Goal: Task Accomplishment & Management: Use online tool/utility

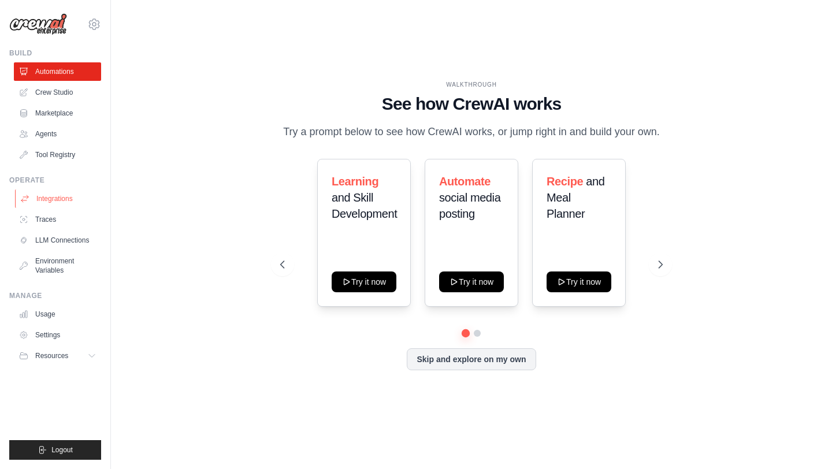
click at [57, 195] on link "Integrations" at bounding box center [58, 198] width 87 height 18
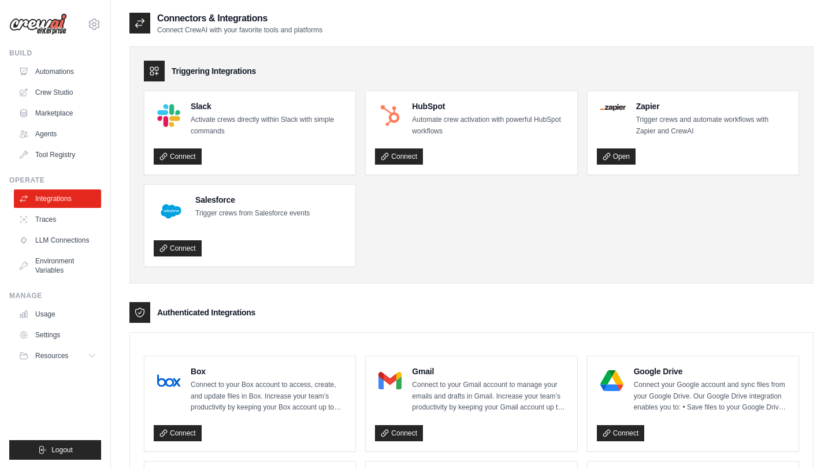
click at [71, 228] on link "Traces" at bounding box center [58, 219] width 87 height 18
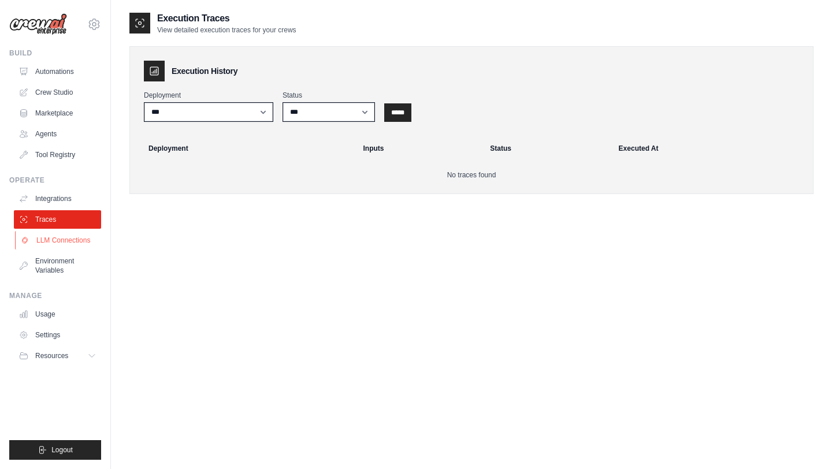
click at [64, 239] on link "LLM Connections" at bounding box center [58, 240] width 87 height 18
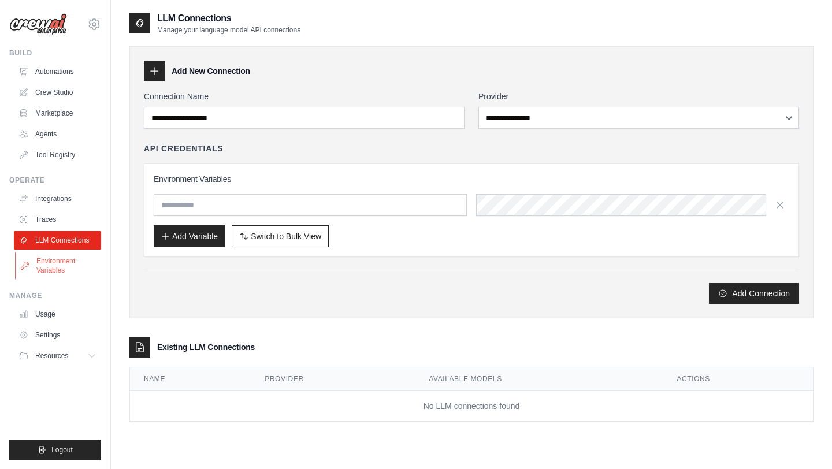
click at [59, 266] on link "Environment Variables" at bounding box center [58, 266] width 87 height 28
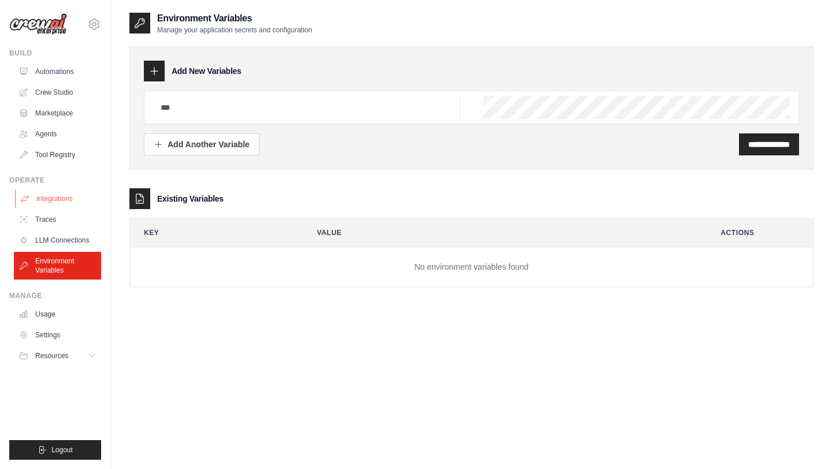
click at [46, 192] on link "Integrations" at bounding box center [58, 198] width 87 height 18
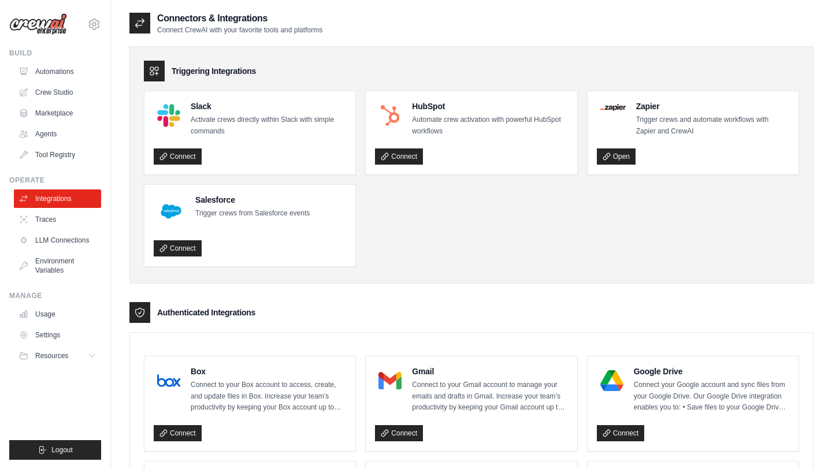
click at [424, 232] on ul "Slack Activate crews directly within Slack with simple commands Connect HubSpot…" at bounding box center [471, 179] width 655 height 176
click at [421, 211] on ul "Slack Activate crews directly within Slack with simple commands Connect HubSpot…" at bounding box center [471, 179] width 655 height 176
click at [422, 218] on ul "Slack Activate crews directly within Slack with simple commands Connect HubSpot…" at bounding box center [471, 179] width 655 height 176
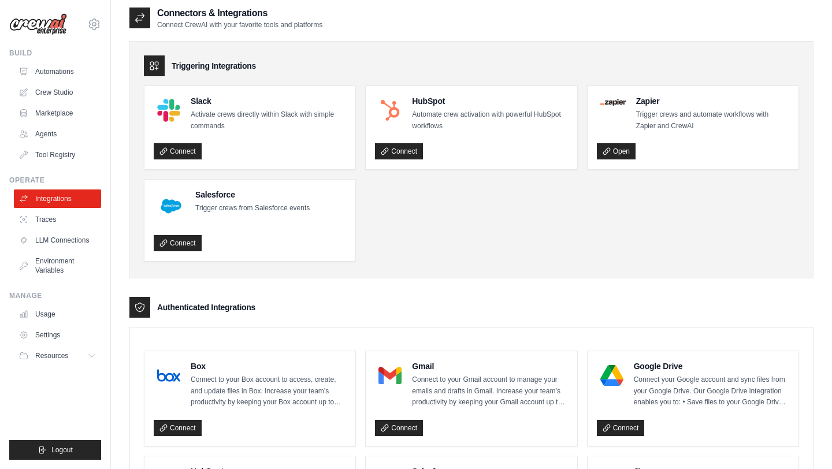
scroll to position [8, 0]
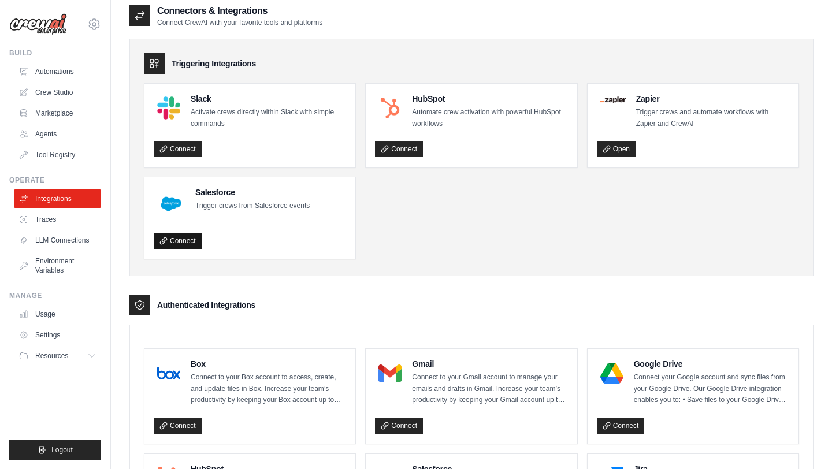
click at [186, 243] on link "Connect" at bounding box center [178, 241] width 48 height 16
click at [404, 150] on link "Connect" at bounding box center [399, 149] width 48 height 16
click at [531, 248] on ul "Slack Activate crews directly within Slack with simple commands Connect HubSpot…" at bounding box center [471, 171] width 655 height 176
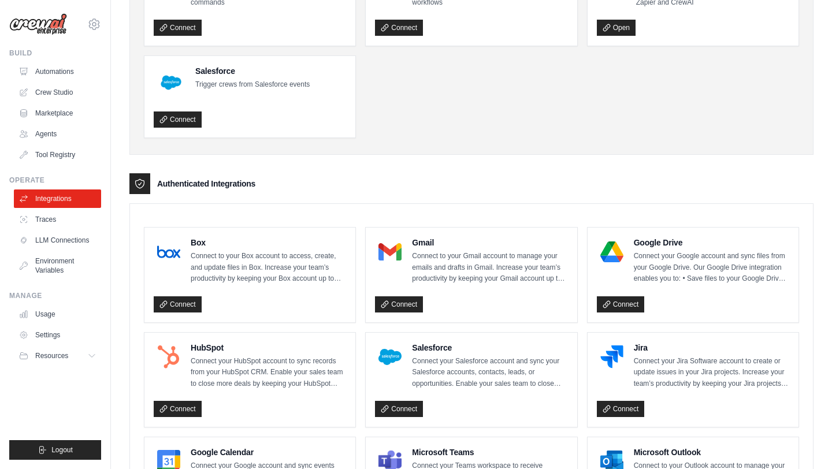
scroll to position [129, 0]
click at [411, 303] on link "Connect" at bounding box center [399, 304] width 48 height 16
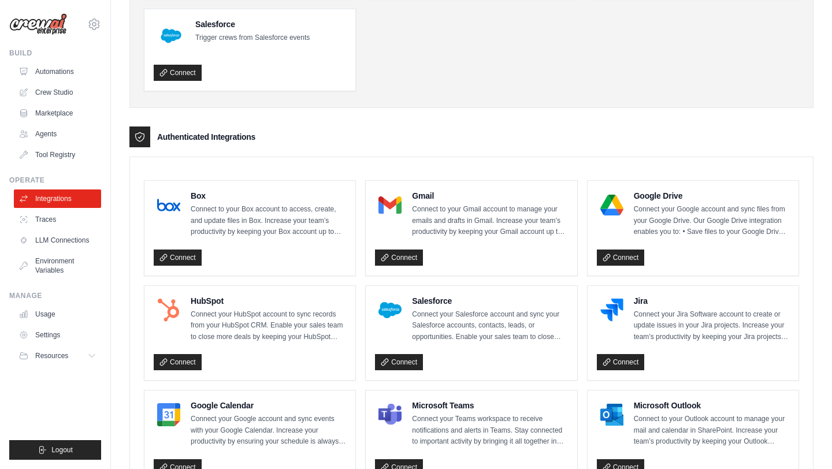
scroll to position [178, 0]
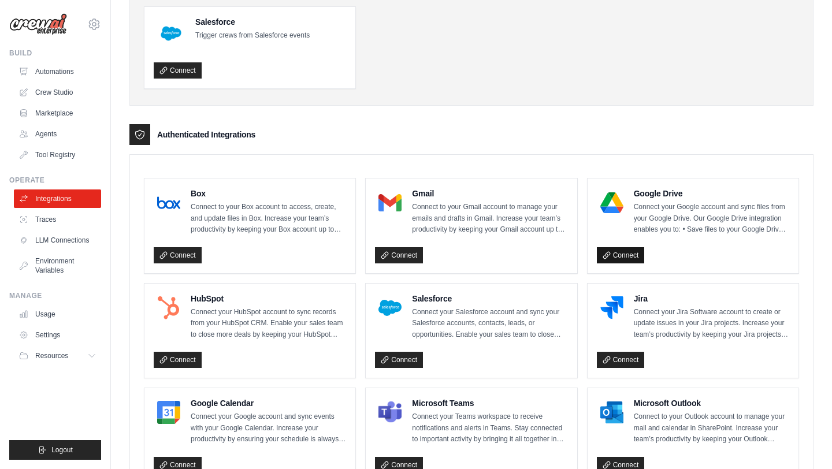
click at [623, 252] on link "Connect" at bounding box center [621, 255] width 48 height 16
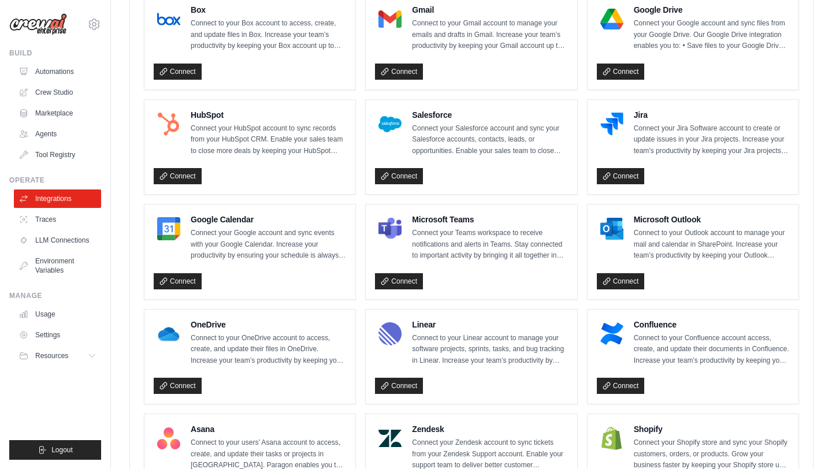
scroll to position [418, 0]
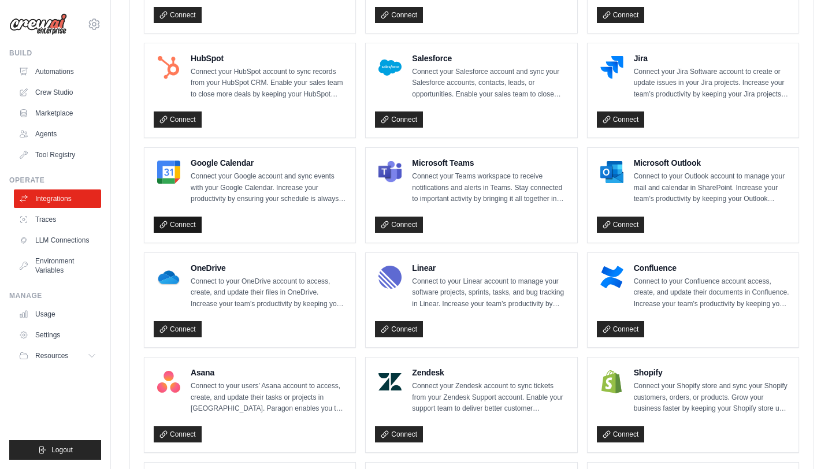
click at [187, 228] on link "Connect" at bounding box center [178, 225] width 48 height 16
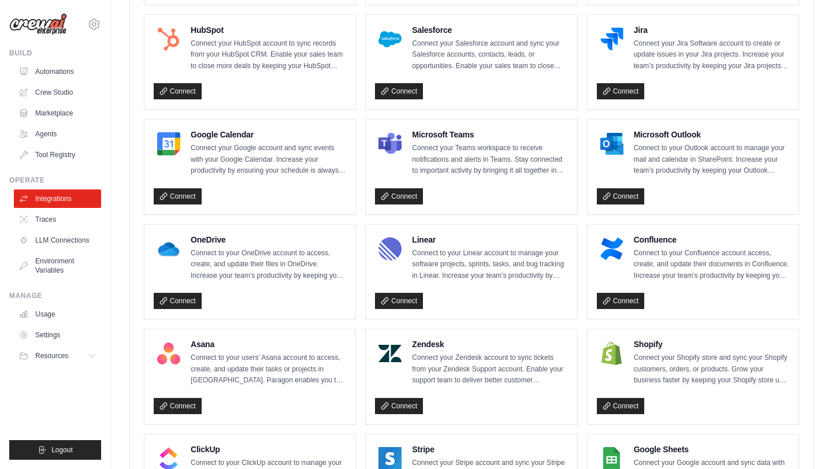
scroll to position [447, 0]
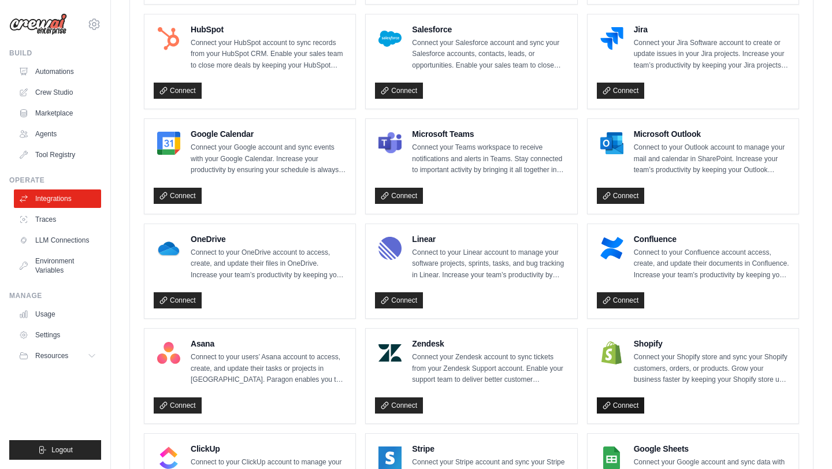
click at [623, 404] on link "Connect" at bounding box center [621, 405] width 48 height 16
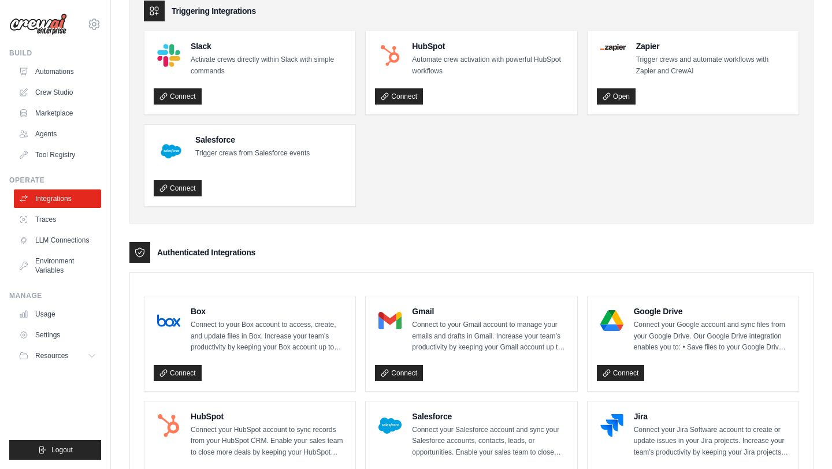
scroll to position [0, 0]
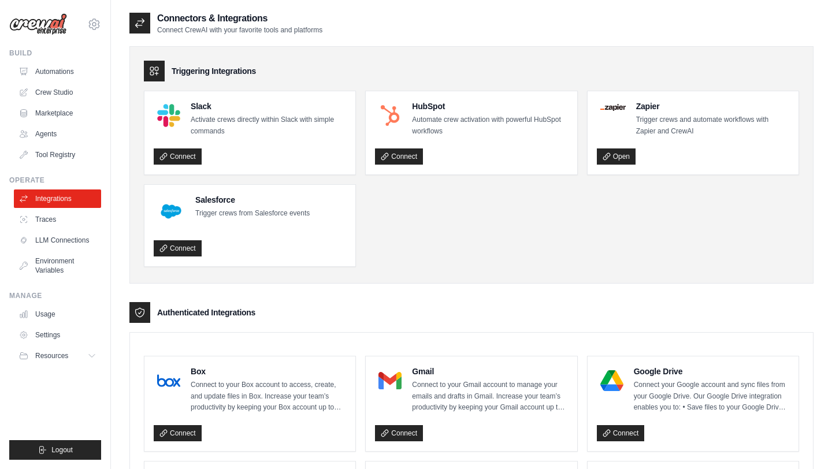
click at [515, 86] on div "Triggering Integrations Slack Activate crews directly within Slack with simple …" at bounding box center [471, 164] width 684 height 237
click at [43, 23] on img at bounding box center [38, 24] width 58 height 22
click at [10, 25] on img at bounding box center [38, 24] width 58 height 22
click at [37, 68] on link "Automations" at bounding box center [58, 71] width 87 height 18
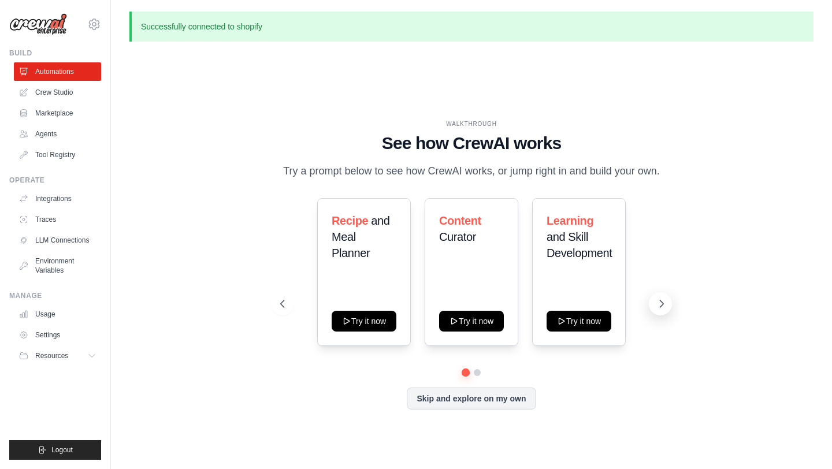
click at [660, 300] on icon at bounding box center [662, 304] width 12 height 12
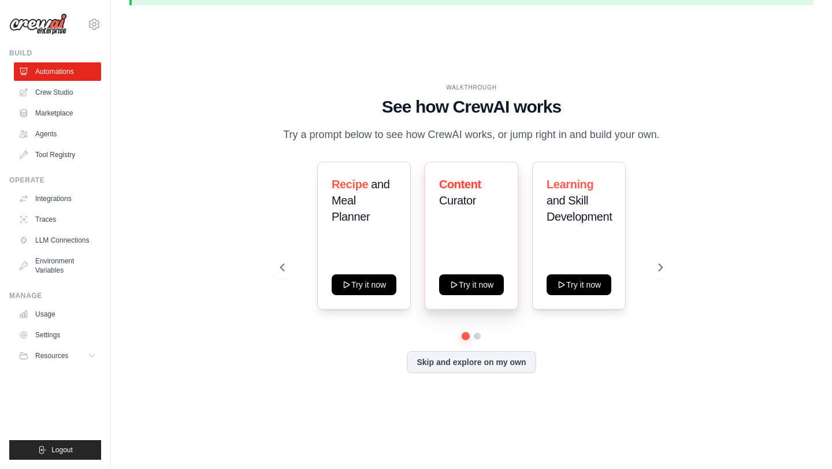
scroll to position [39, 0]
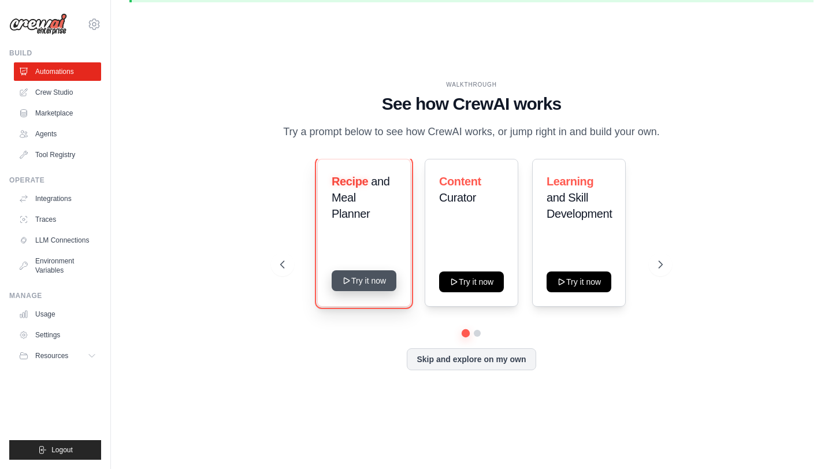
click at [359, 287] on button "Try it now" at bounding box center [364, 280] width 65 height 21
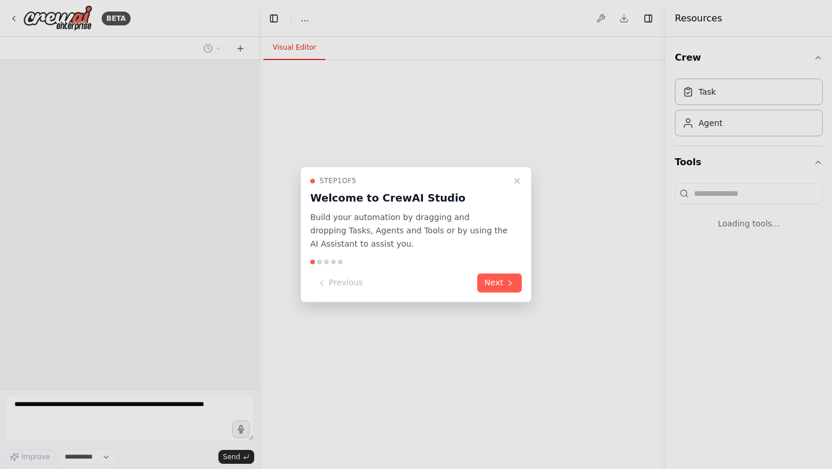
select select "****"
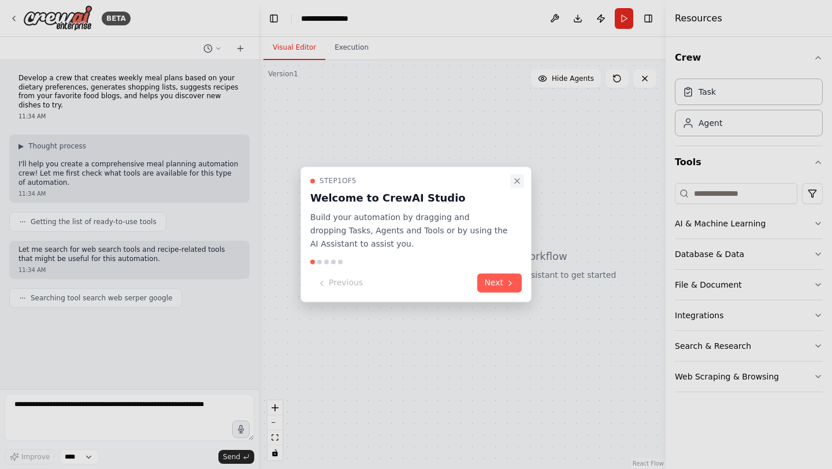
click at [516, 181] on icon "Close walkthrough" at bounding box center [517, 180] width 5 height 5
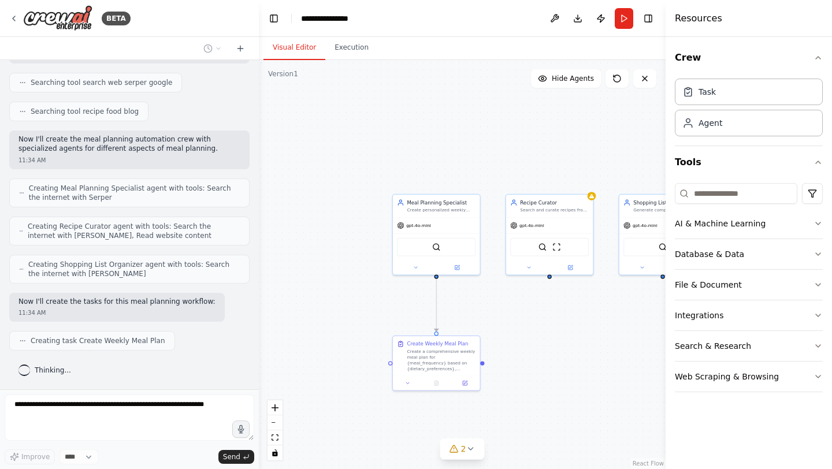
scroll to position [244, 0]
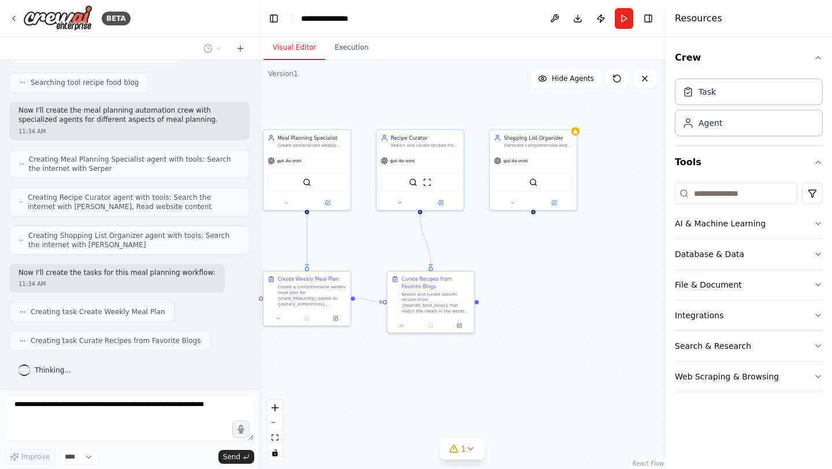
drag, startPoint x: 631, startPoint y: 299, endPoint x: 502, endPoint y: 234, distance: 144.9
click at [502, 234] on div ".deletable-edge-delete-btn { width: 20px; height: 20px; border: 0px solid #ffff…" at bounding box center [462, 264] width 407 height 409
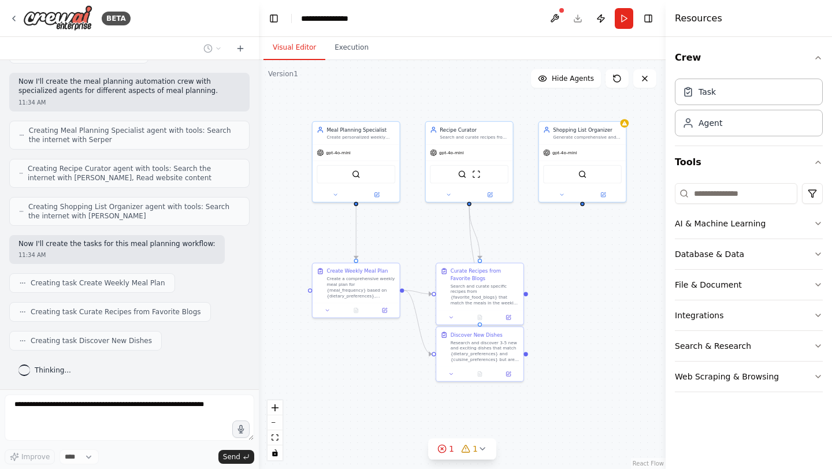
drag, startPoint x: 502, startPoint y: 234, endPoint x: 551, endPoint y: 226, distance: 49.7
click at [551, 226] on div ".deletable-edge-delete-btn { width: 20px; height: 20px; border: 0px solid #ffff…" at bounding box center [462, 264] width 407 height 409
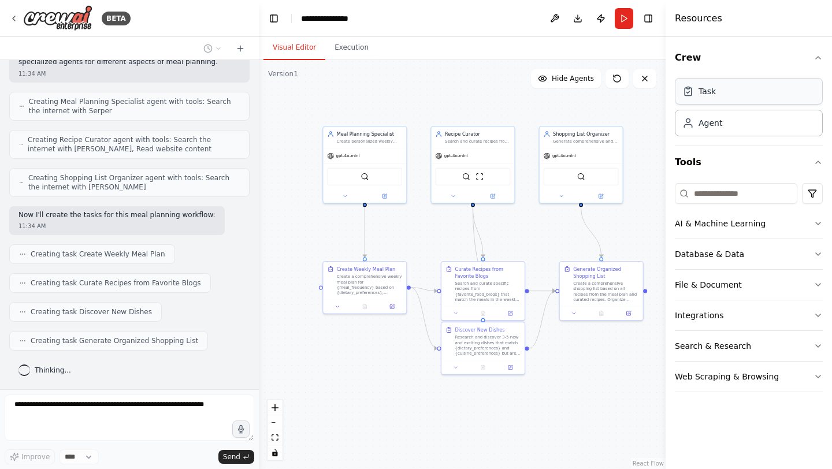
click at [731, 96] on div "Task" at bounding box center [749, 91] width 148 height 27
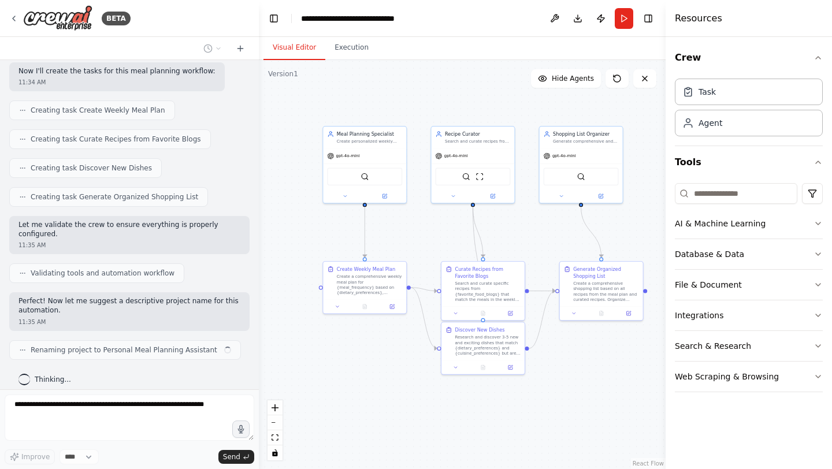
scroll to position [455, 0]
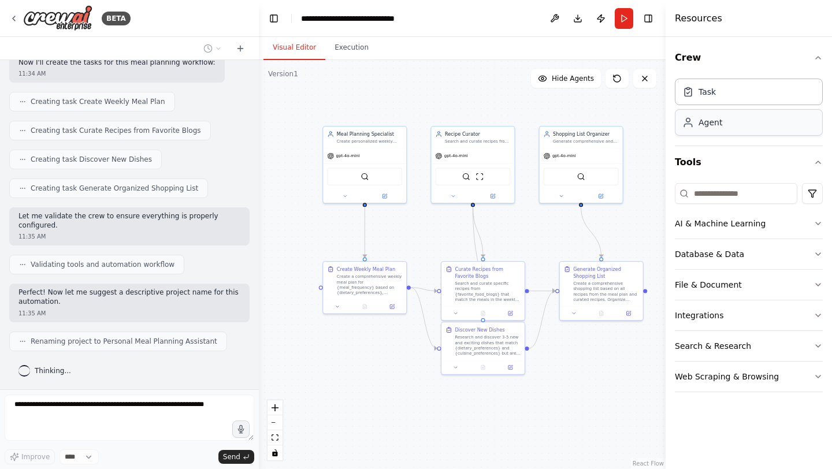
click at [730, 126] on div "Agent" at bounding box center [749, 122] width 148 height 27
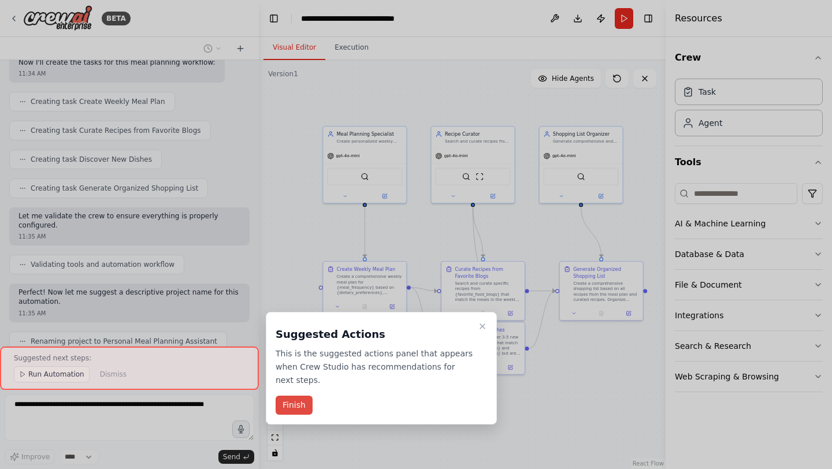
click at [289, 403] on button "Finish" at bounding box center [294, 405] width 37 height 19
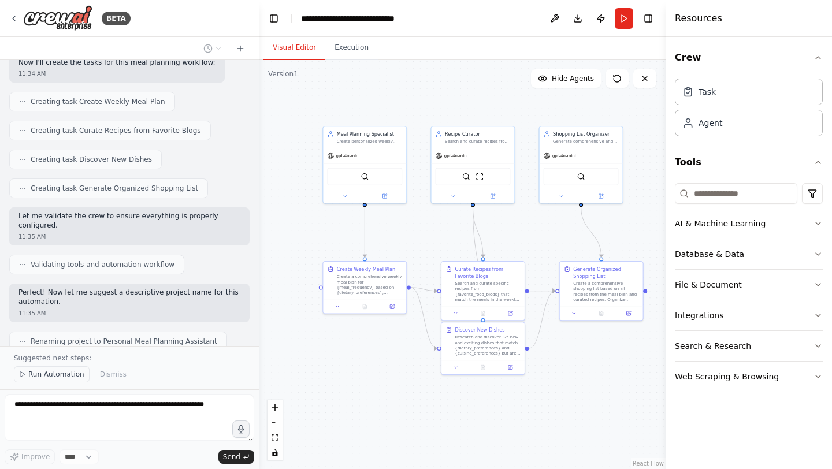
click at [59, 377] on span "Run Automation" at bounding box center [56, 374] width 56 height 9
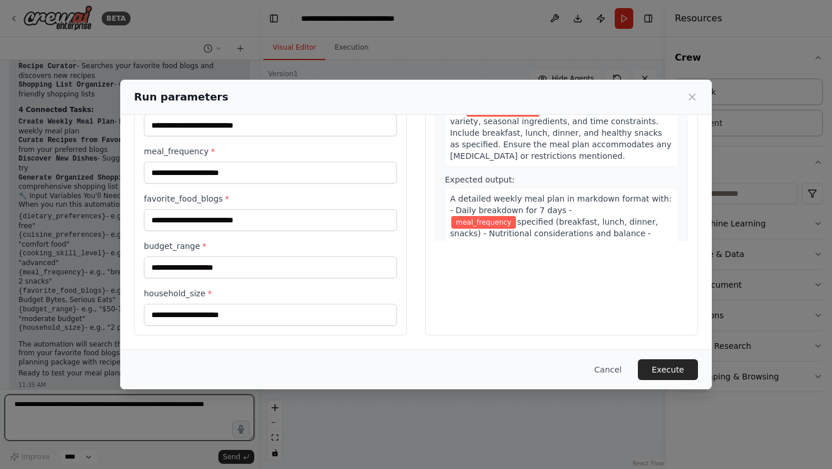
scroll to position [0, 0]
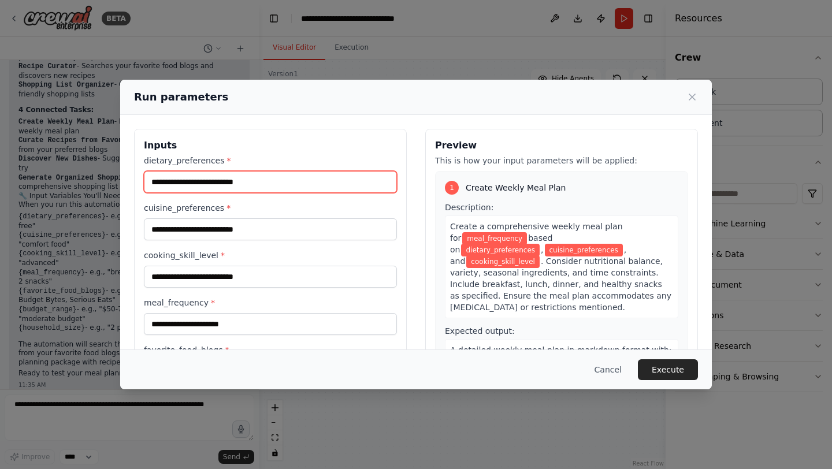
click at [300, 177] on input "dietary_preferences *" at bounding box center [270, 182] width 253 height 22
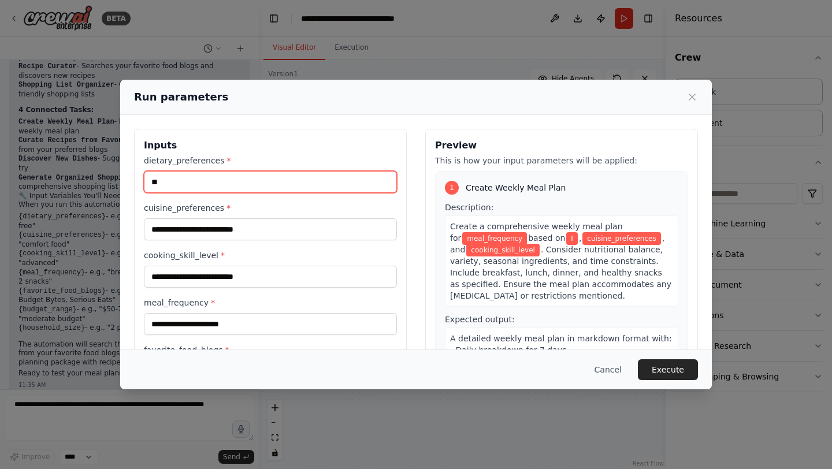
type input "*"
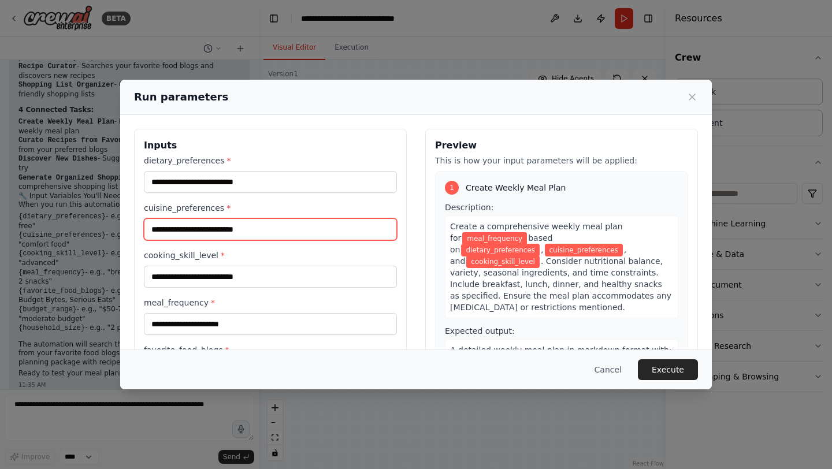
click at [244, 235] on input "cuisine_preferences *" at bounding box center [270, 229] width 253 height 22
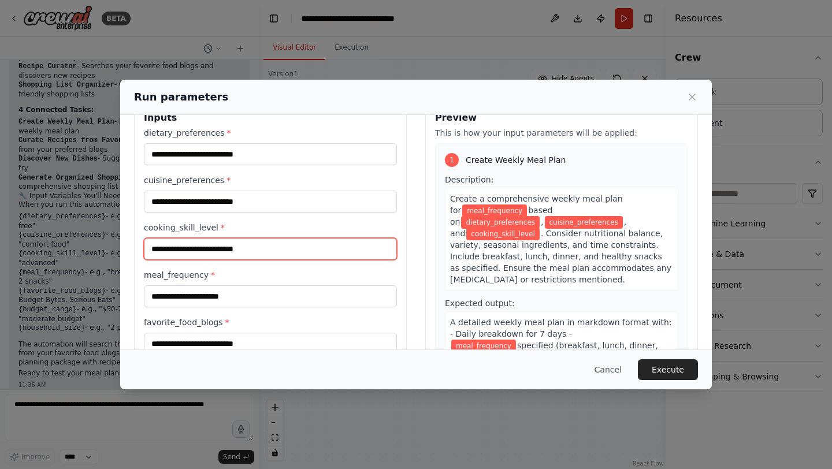
click at [243, 244] on input "cooking_skill_level *" at bounding box center [270, 249] width 253 height 22
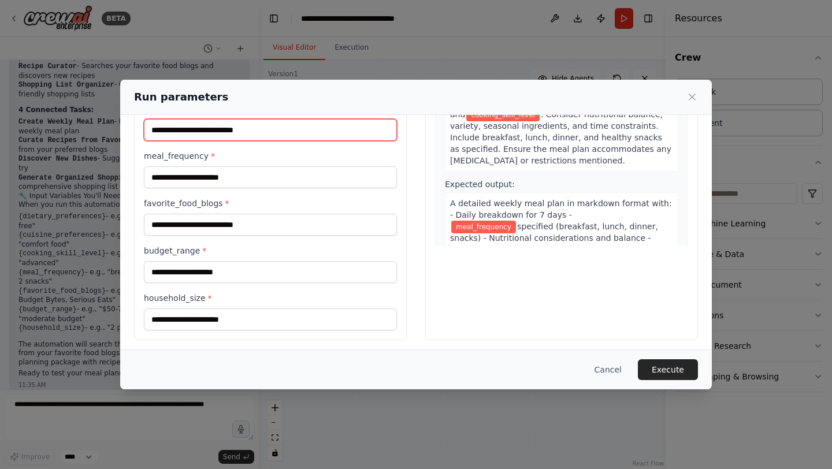
scroll to position [151, 0]
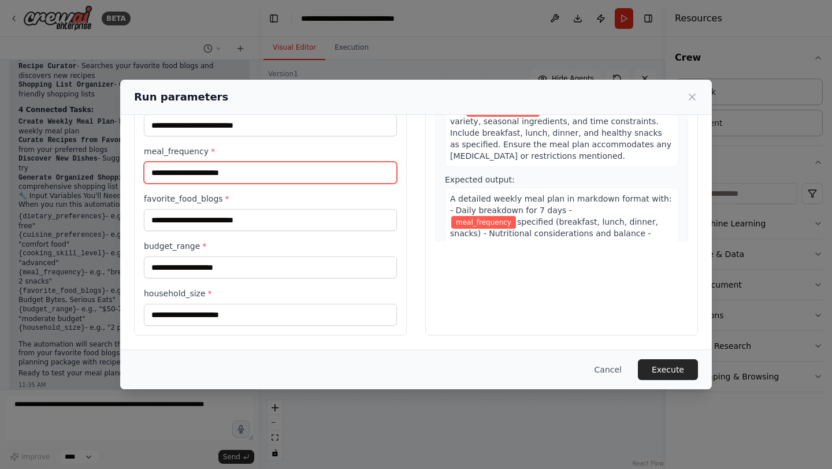
click at [239, 176] on input "meal_frequency *" at bounding box center [270, 173] width 253 height 22
click at [234, 207] on div "favorite_food_blogs *" at bounding box center [270, 212] width 253 height 38
click at [238, 232] on div "dietary_preferences * cuisine_preferences * cooking_skill_level * meal_frequenc…" at bounding box center [270, 164] width 253 height 322
click at [684, 97] on div "Run parameters" at bounding box center [416, 97] width 564 height 16
click at [687, 98] on icon at bounding box center [692, 97] width 12 height 12
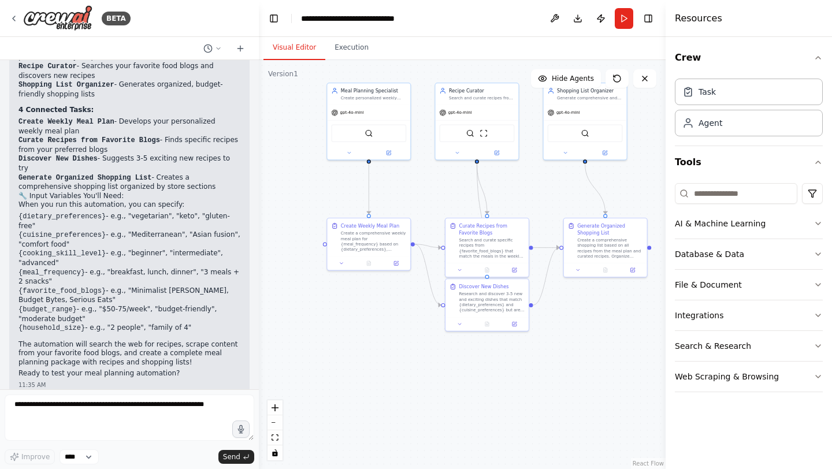
drag, startPoint x: 533, startPoint y: 222, endPoint x: 537, endPoint y: 178, distance: 43.5
click at [537, 178] on div ".deletable-edge-delete-btn { width: 20px; height: 20px; border: 0px solid #ffff…" at bounding box center [462, 264] width 407 height 409
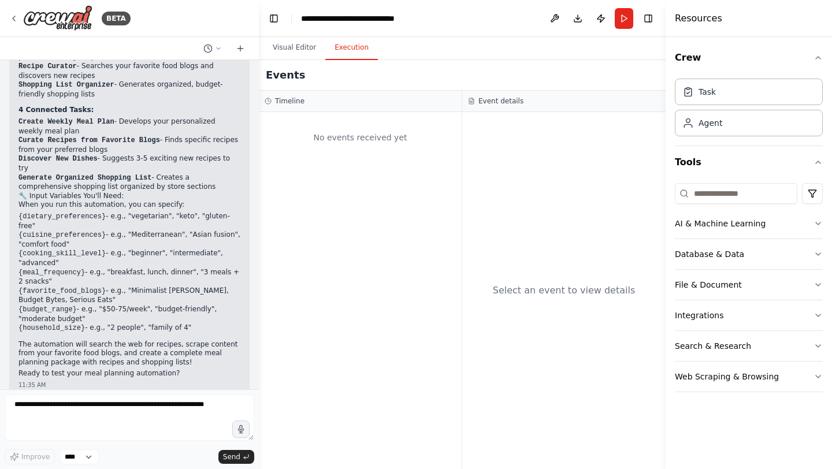
click at [355, 40] on button "Execution" at bounding box center [351, 48] width 53 height 24
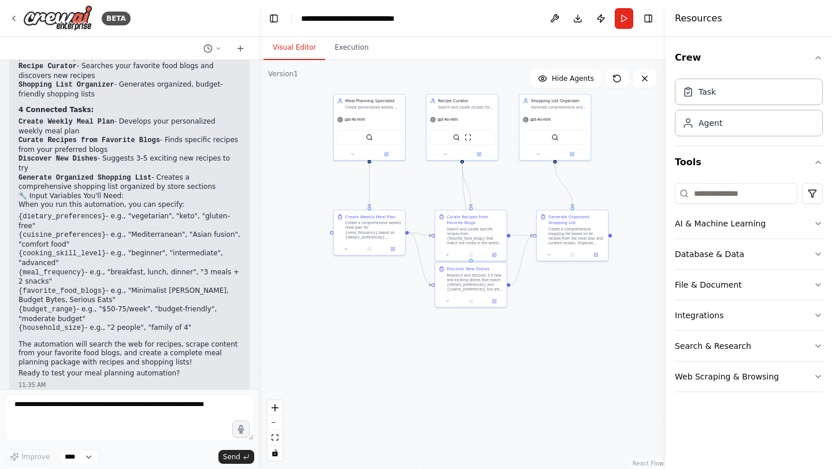
click at [309, 50] on button "Visual Editor" at bounding box center [294, 48] width 62 height 24
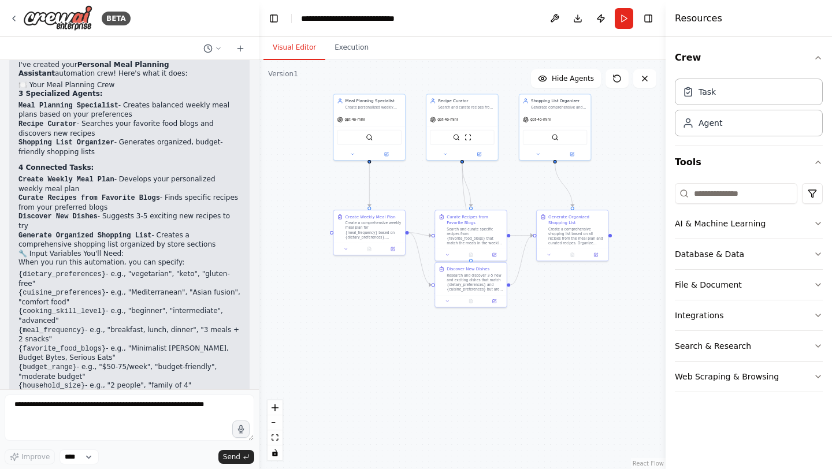
scroll to position [817, 0]
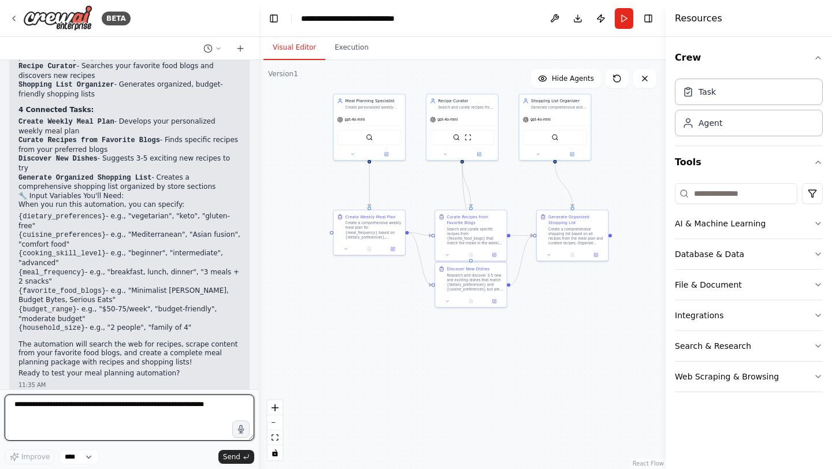
click at [113, 421] on textarea at bounding box center [130, 418] width 250 height 46
type textarea "**********"
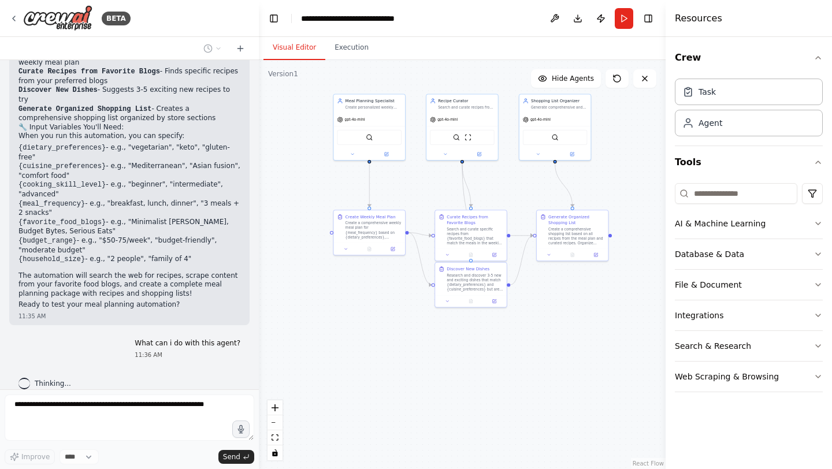
scroll to position [914, 0]
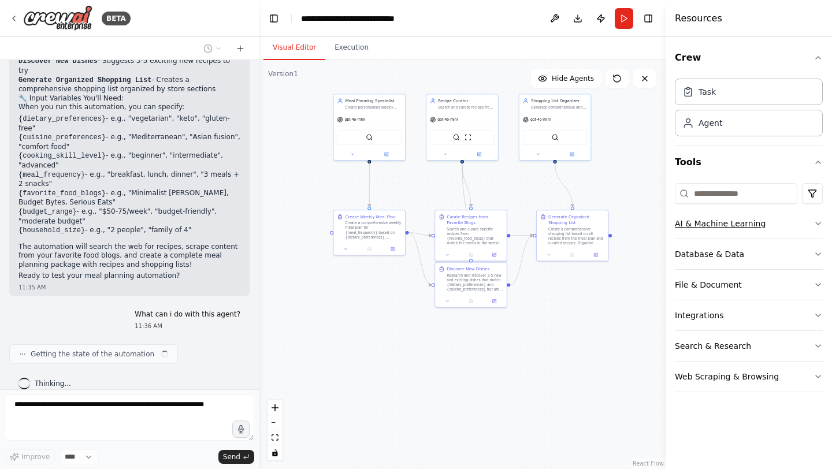
click at [816, 222] on icon "button" at bounding box center [817, 223] width 9 height 9
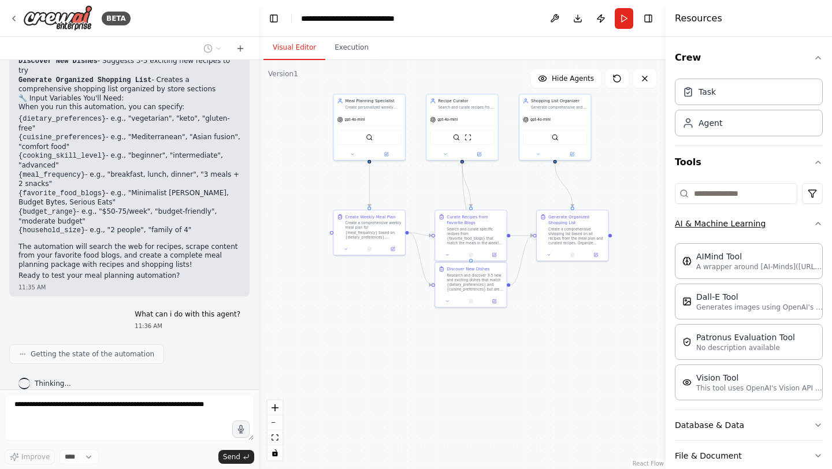
click at [816, 222] on icon "button" at bounding box center [817, 223] width 9 height 9
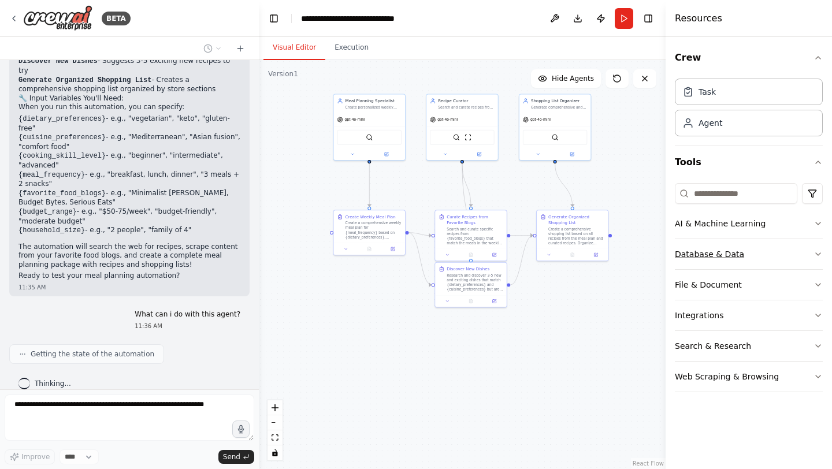
click at [822, 253] on icon "button" at bounding box center [817, 254] width 9 height 9
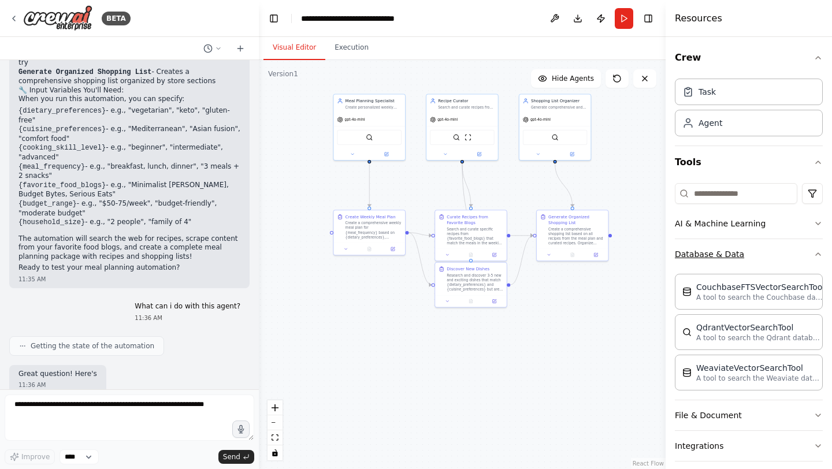
click at [822, 253] on icon "button" at bounding box center [817, 254] width 9 height 9
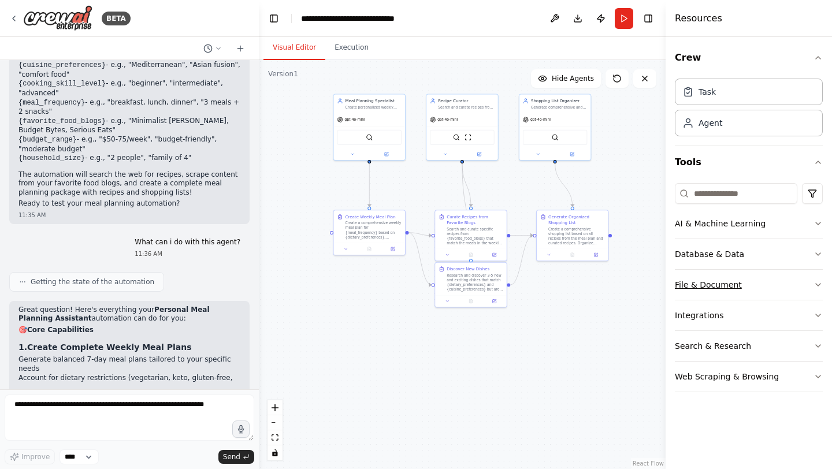
click at [817, 283] on icon "button" at bounding box center [817, 284] width 9 height 9
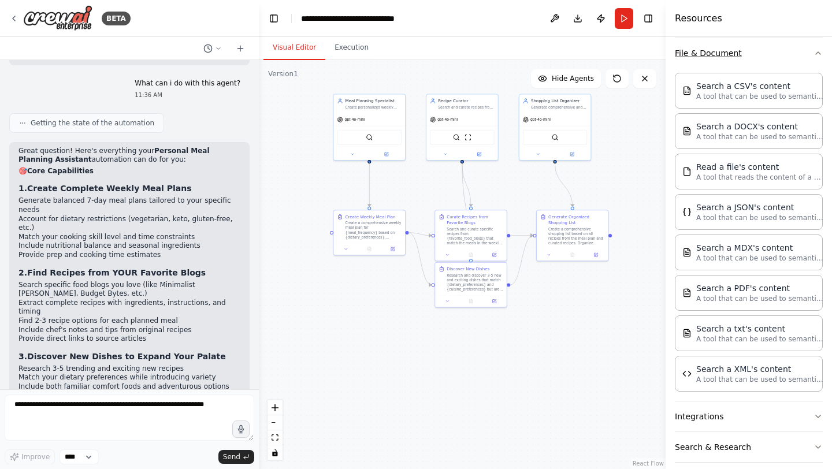
scroll to position [241, 0]
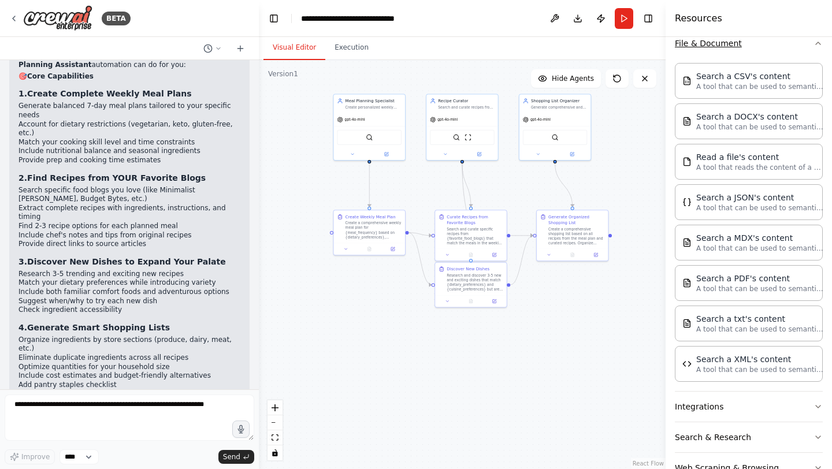
click at [820, 51] on button "File & Document" at bounding box center [749, 43] width 148 height 30
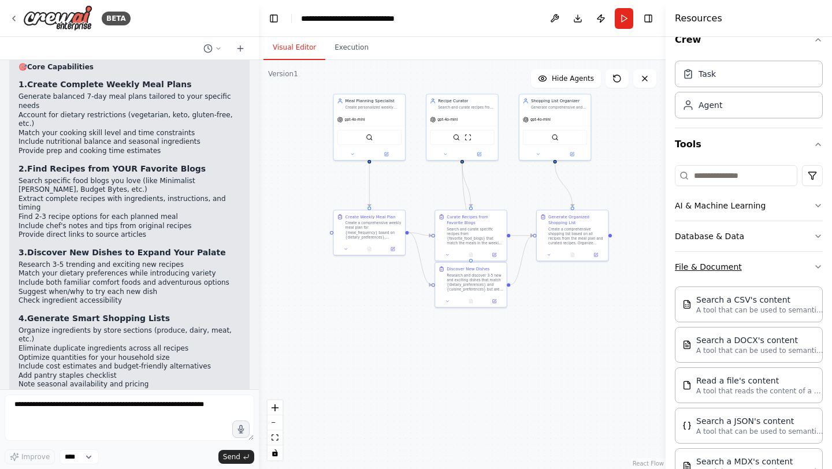
scroll to position [0, 0]
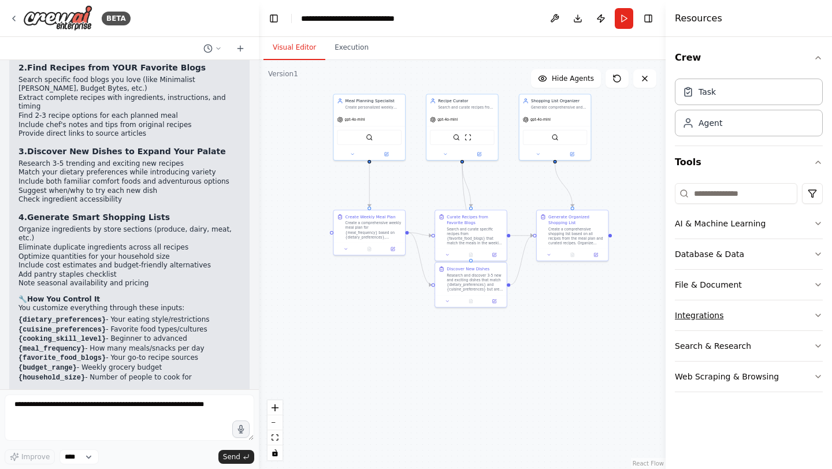
click at [822, 314] on icon "button" at bounding box center [817, 315] width 9 height 9
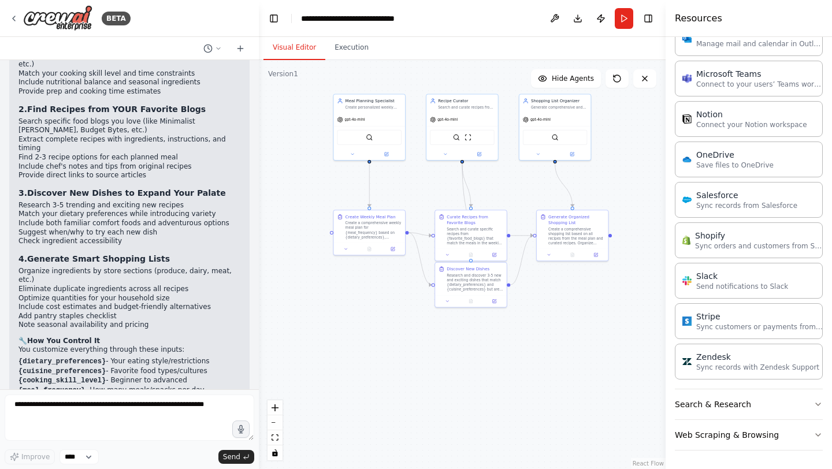
scroll to position [1286, 0]
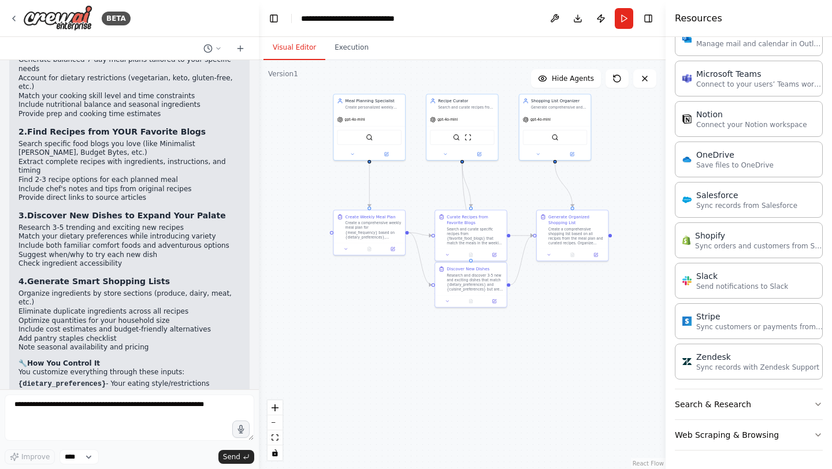
click at [828, 404] on div "Crew Task Agent Tools AI & Machine Learning Database & Data File & Document Int…" at bounding box center [748, 253] width 166 height 432
click at [821, 401] on icon "button" at bounding box center [817, 404] width 9 height 9
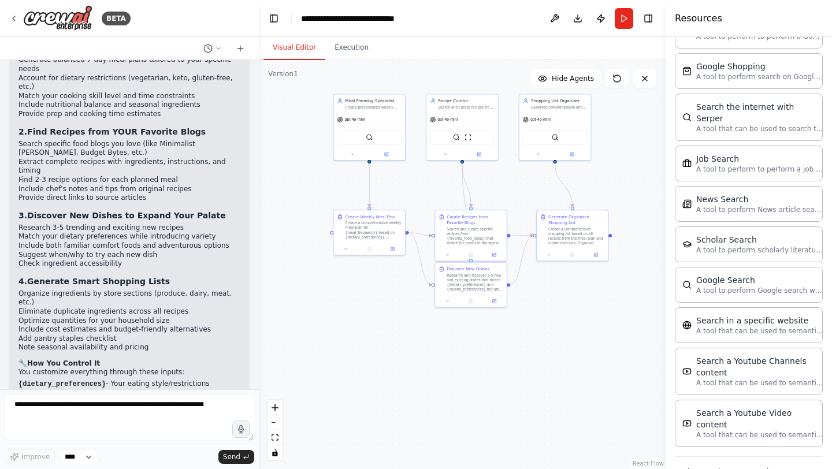
scroll to position [1387, 0]
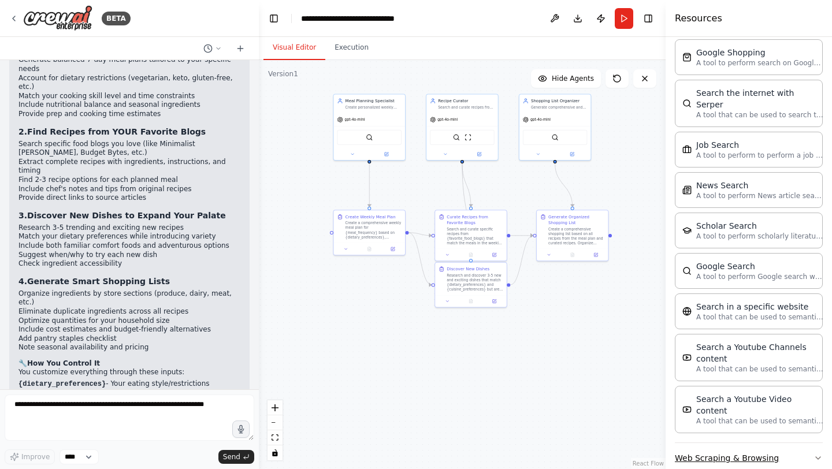
click at [821, 453] on icon "button" at bounding box center [817, 457] width 9 height 9
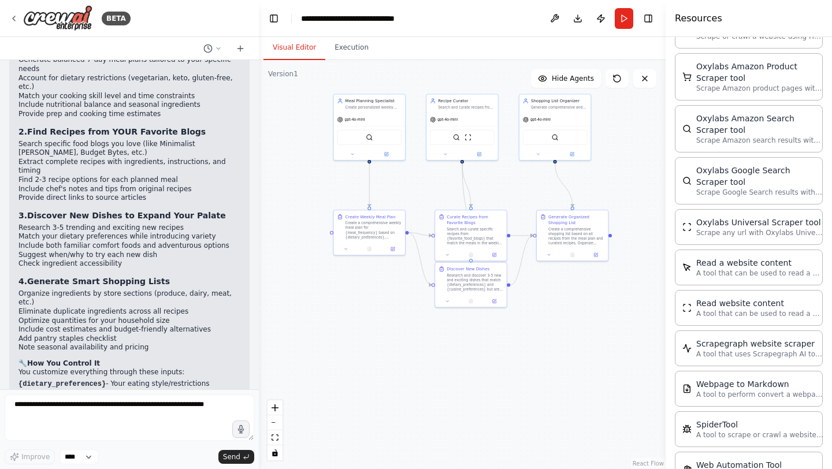
scroll to position [2037, 0]
